Goal: Task Accomplishment & Management: Complete application form

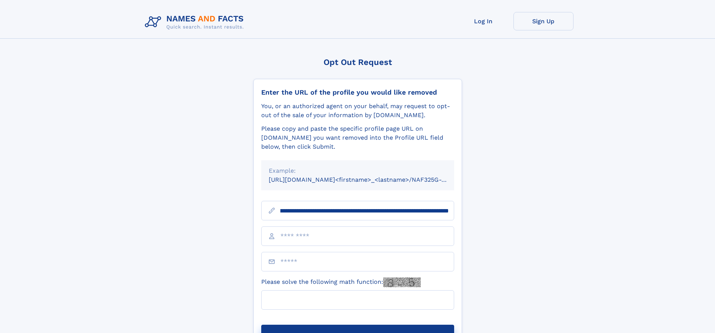
scroll to position [0, 105]
type input "**********"
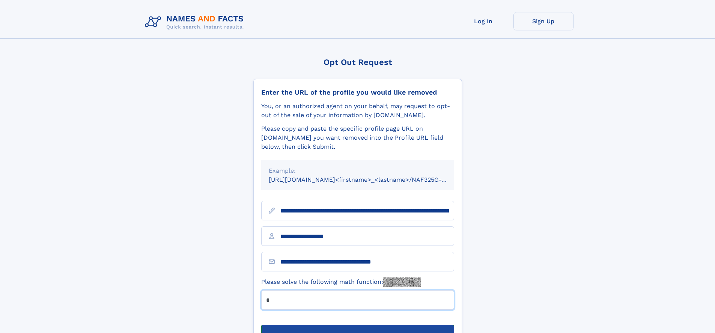
type input "*"
click at [357, 324] on button "Submit Opt Out Request" at bounding box center [357, 336] width 193 height 24
